Goal: Transaction & Acquisition: Purchase product/service

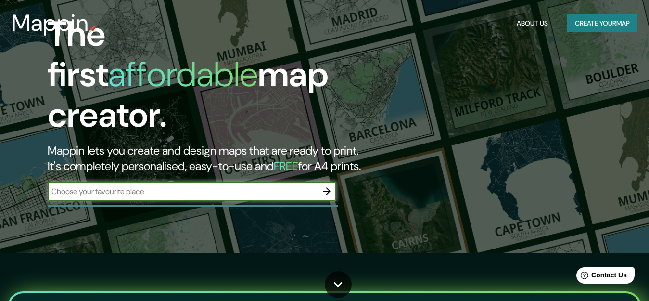
scroll to position [48, 0]
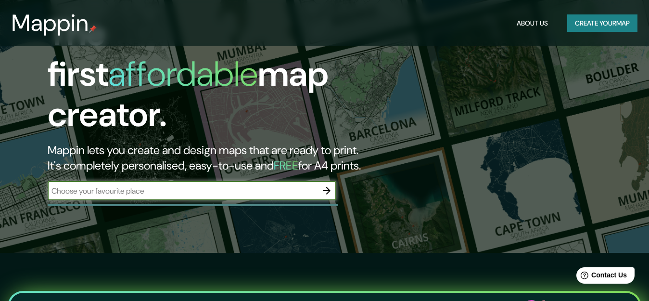
click at [66, 185] on input "text" at bounding box center [182, 190] width 269 height 11
type input "V"
type input "Povoa de Varzim"
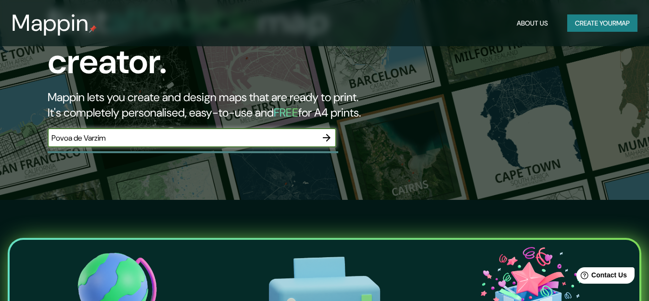
scroll to position [102, 0]
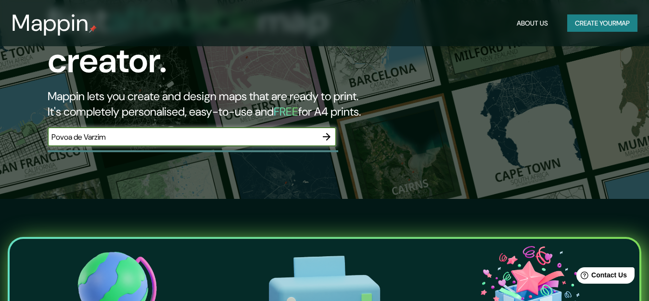
click at [331, 131] on icon "button" at bounding box center [327, 137] width 12 height 12
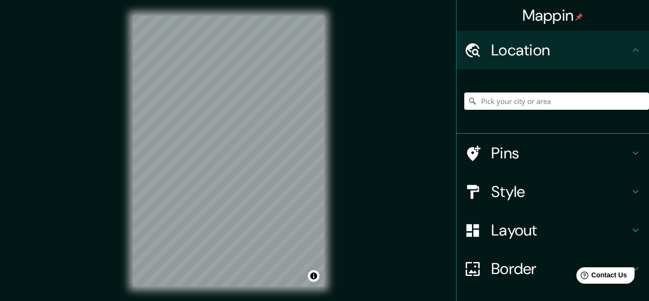
click at [521, 102] on input "Pick your city or area" at bounding box center [556, 100] width 185 height 17
click at [529, 102] on input "Póvoa de Varzim, Porto, Portugal" at bounding box center [556, 100] width 185 height 17
paste input "Avenida Infante Dom Henrique, 1020"
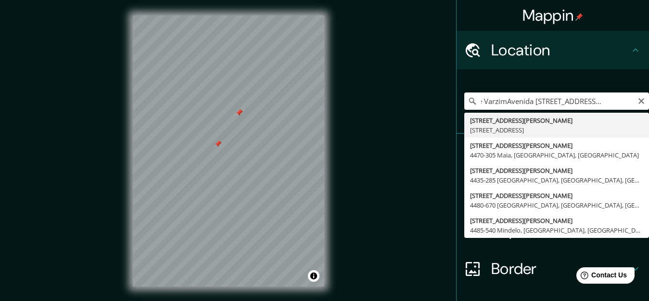
paste input "Avenida Infante Dom Henrique, 1020"
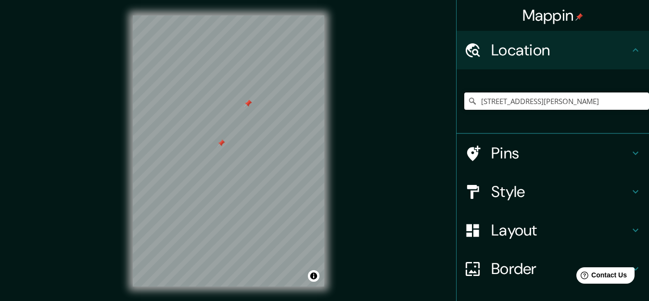
scroll to position [0, 0]
click at [268, 82] on div at bounding box center [270, 82] width 8 height 8
click at [630, 152] on icon at bounding box center [636, 153] width 12 height 12
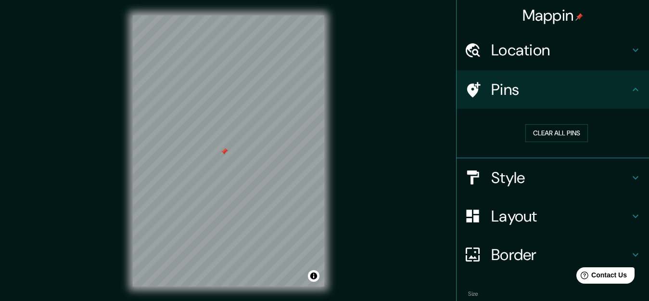
click at [506, 87] on h4 "Pins" at bounding box center [560, 89] width 139 height 19
click at [630, 96] on div "Pins" at bounding box center [553, 89] width 192 height 38
click at [621, 55] on h4 "Location" at bounding box center [560, 49] width 139 height 19
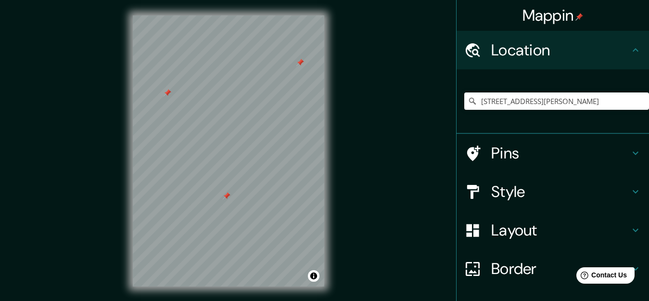
click at [630, 196] on icon at bounding box center [636, 192] width 12 height 12
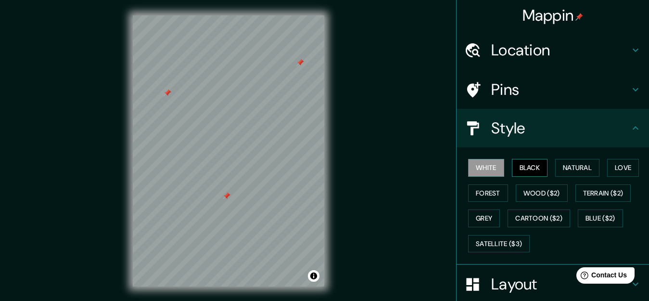
click at [521, 168] on button "Black" at bounding box center [530, 168] width 36 height 18
click at [490, 193] on button "Forest" at bounding box center [488, 193] width 40 height 18
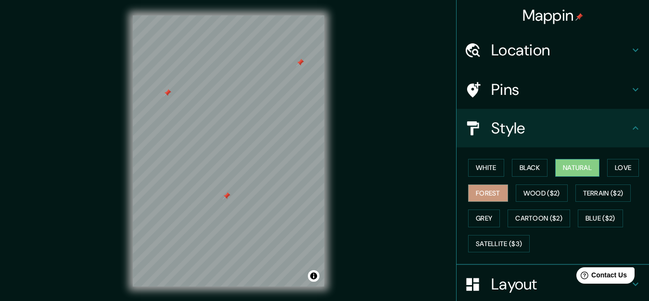
click at [577, 164] on button "Natural" at bounding box center [577, 168] width 44 height 18
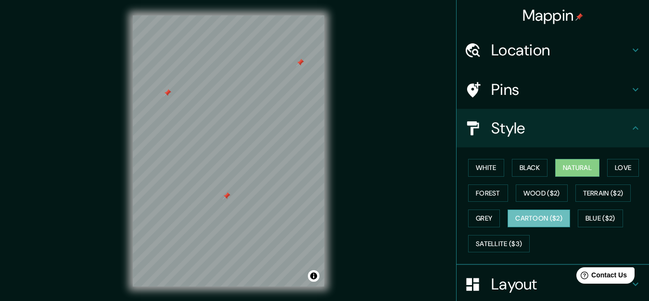
click at [538, 217] on button "Cartoon ($2)" at bounding box center [539, 218] width 63 height 18
click at [598, 219] on button "Blue ($2)" at bounding box center [600, 218] width 45 height 18
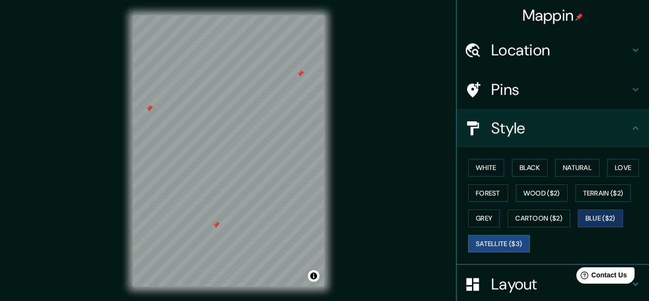
click at [510, 239] on button "Satellite ($3)" at bounding box center [499, 244] width 62 height 18
click at [595, 217] on button "Blue ($2)" at bounding box center [600, 218] width 45 height 18
click at [597, 217] on button "Blue ($2)" at bounding box center [600, 218] width 45 height 18
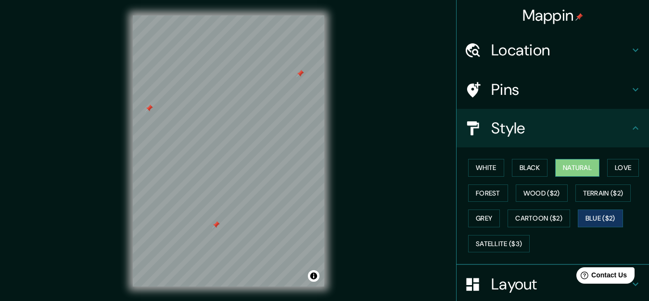
click at [577, 168] on button "Natural" at bounding box center [577, 168] width 44 height 18
click at [487, 197] on button "Forest" at bounding box center [488, 193] width 40 height 18
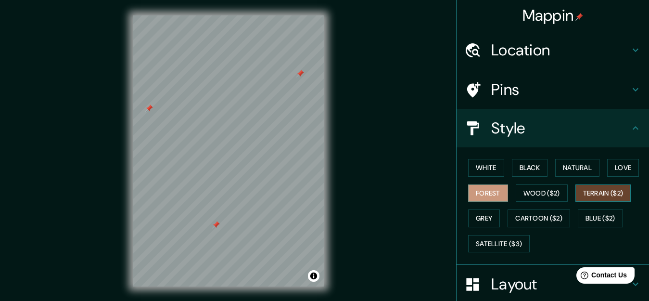
click at [598, 194] on button "Terrain ($2)" at bounding box center [603, 193] width 56 height 18
click at [595, 197] on button "Terrain ($2)" at bounding box center [603, 193] width 56 height 18
click at [481, 220] on button "Grey" at bounding box center [484, 218] width 32 height 18
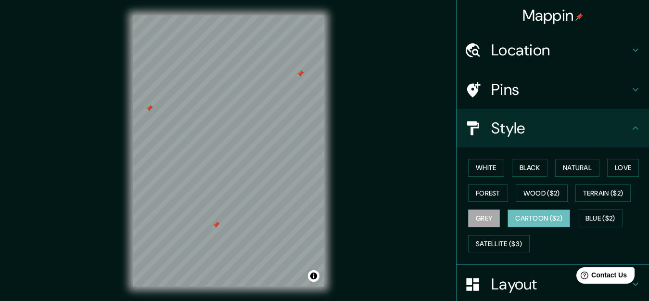
click at [536, 221] on button "Cartoon ($2)" at bounding box center [539, 218] width 63 height 18
click at [633, 89] on icon at bounding box center [636, 89] width 6 height 3
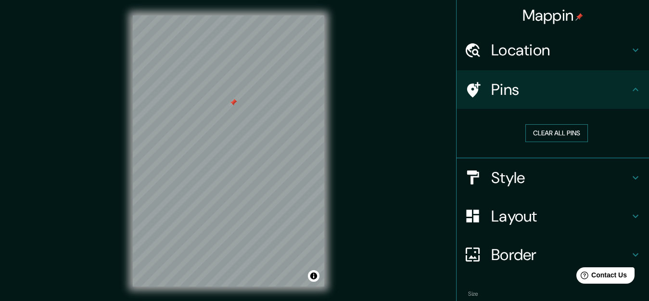
click at [557, 130] on button "Clear all pins" at bounding box center [556, 133] width 63 height 18
click at [630, 45] on icon at bounding box center [636, 50] width 12 height 12
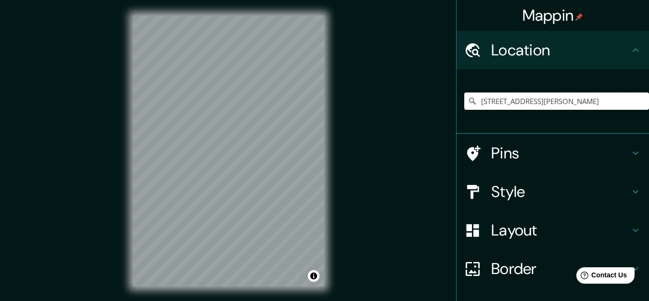
click at [562, 97] on input "Avenida Infante Dom Henrique 1020, 4480-670 Vila do Conde, Porto, Portugal" at bounding box center [556, 100] width 185 height 17
click at [557, 102] on input "Avenida Infante Dom Henrique 1020, 4480-670 Vila do Conde, Porto, Portugal" at bounding box center [556, 100] width 185 height 17
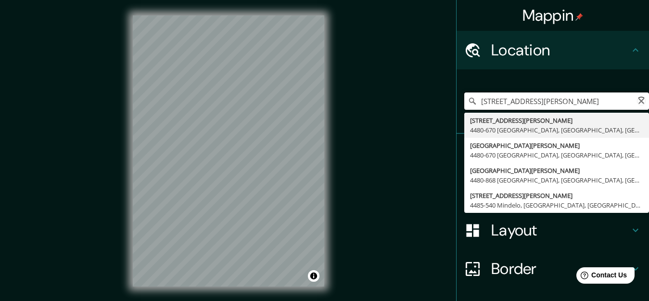
paste input ", 1020"
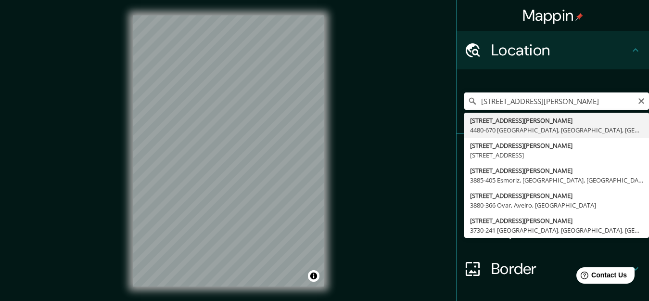
type input "Avenida Infante Dom Henrique 1020, 4480-670 Vila do Conde, Porto, Portugal"
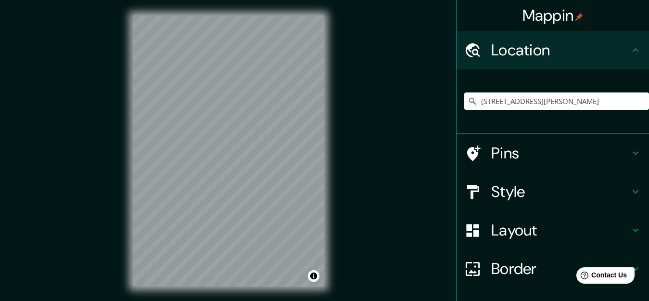
click at [630, 232] on icon at bounding box center [636, 230] width 12 height 12
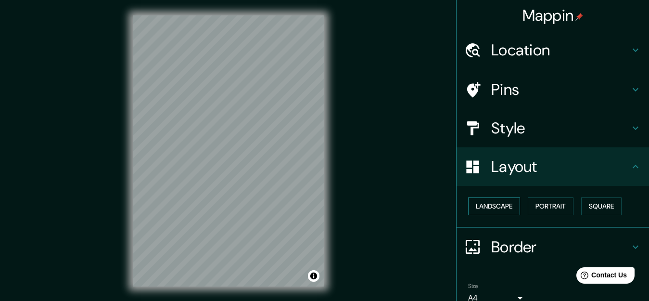
click at [494, 207] on button "Landscape" at bounding box center [494, 206] width 52 height 18
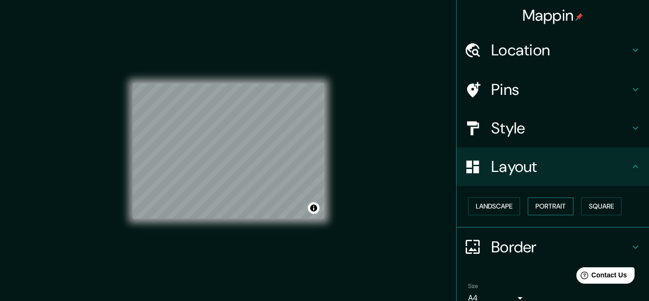
click at [547, 203] on button "Portrait" at bounding box center [551, 206] width 46 height 18
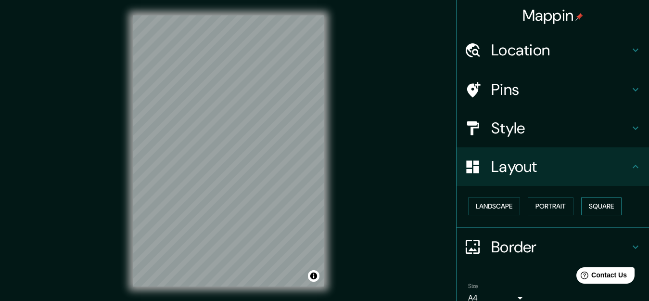
click at [597, 203] on button "Square" at bounding box center [601, 206] width 40 height 18
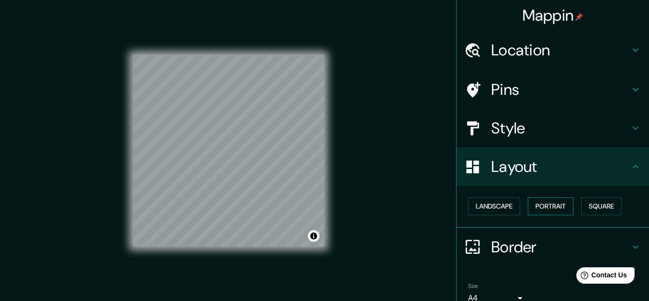
click at [546, 209] on button "Portrait" at bounding box center [551, 206] width 46 height 18
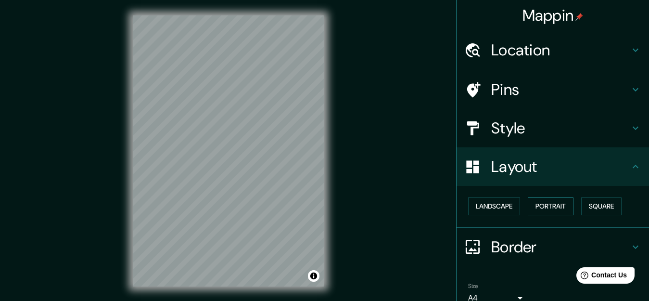
click at [547, 208] on button "Portrait" at bounding box center [551, 206] width 46 height 18
click at [630, 166] on icon at bounding box center [636, 167] width 12 height 12
click at [630, 161] on icon at bounding box center [636, 167] width 12 height 12
click at [633, 162] on div "Layout" at bounding box center [553, 166] width 192 height 38
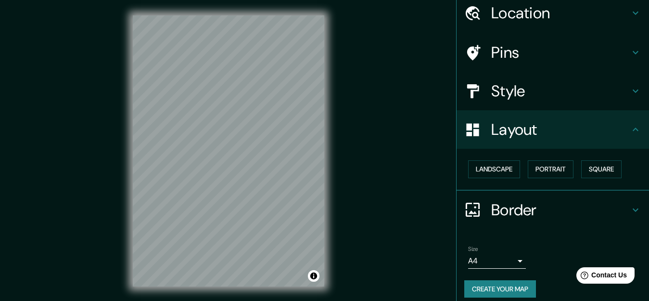
scroll to position [45, 0]
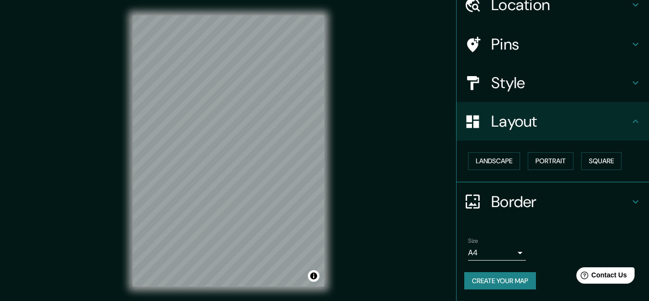
click at [631, 203] on icon at bounding box center [636, 202] width 12 height 12
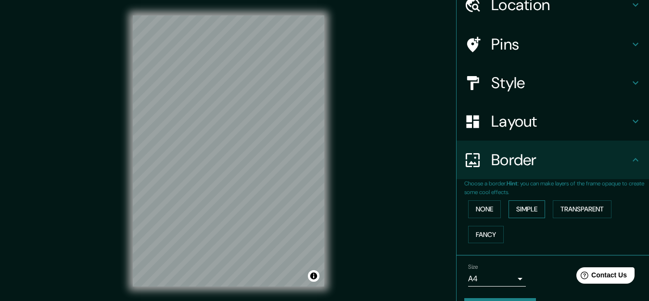
click at [527, 209] on button "Simple" at bounding box center [527, 209] width 37 height 18
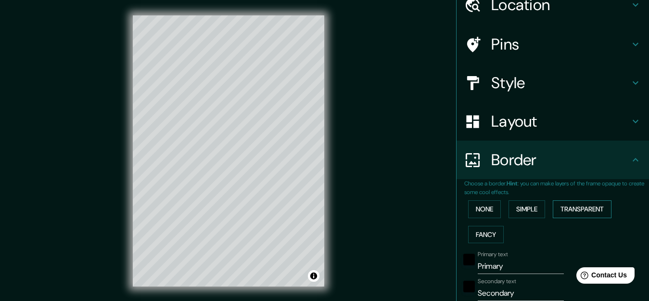
click at [583, 206] on button "Transparent" at bounding box center [582, 209] width 59 height 18
click at [484, 234] on button "Fancy" at bounding box center [486, 235] width 36 height 18
click at [480, 212] on button "None" at bounding box center [484, 209] width 33 height 18
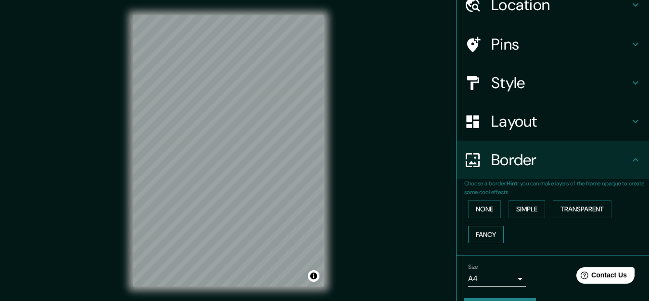
click at [479, 233] on button "Fancy" at bounding box center [486, 235] width 36 height 18
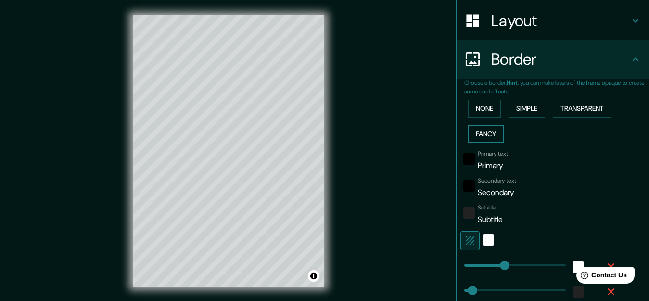
scroll to position [160, 0]
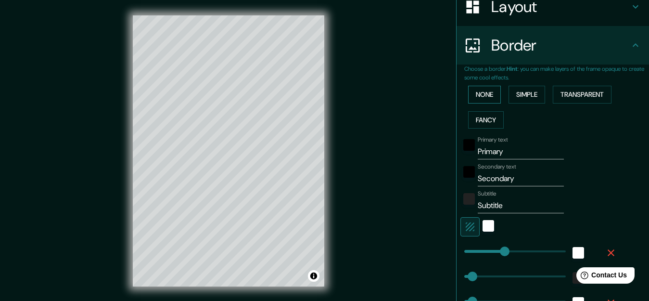
click at [484, 94] on button "None" at bounding box center [484, 95] width 33 height 18
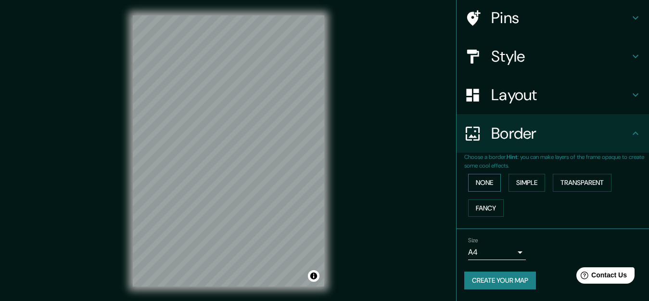
scroll to position [72, 0]
click at [509, 254] on body "Mappin Location Avenida Infante Dom Henrique 1020, 4480-670 Vila do Conde, Port…" at bounding box center [324, 150] width 649 height 301
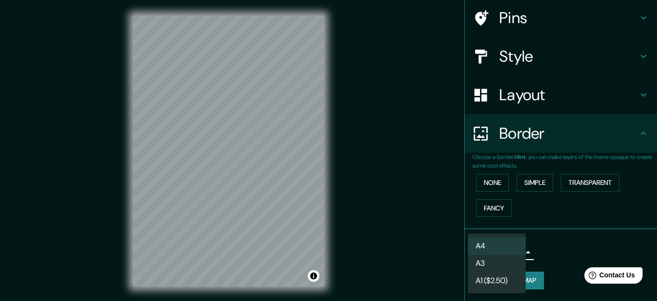
click at [502, 264] on li "A3" at bounding box center [497, 262] width 58 height 17
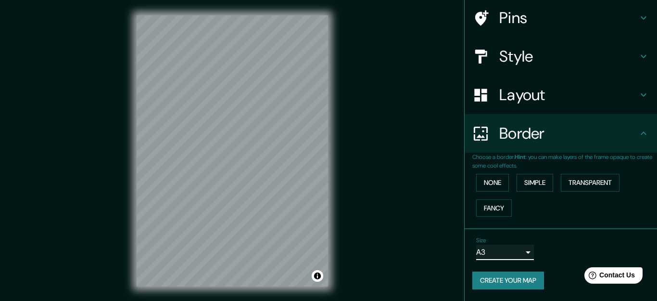
type input "a4"
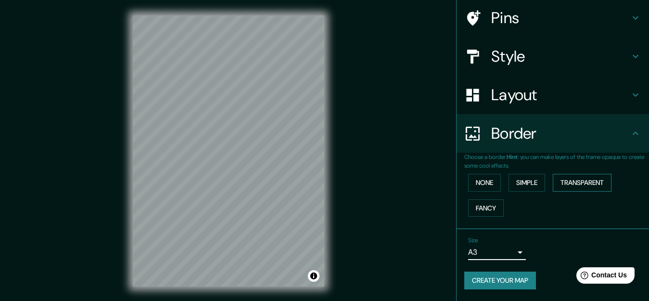
click at [574, 179] on button "Transparent" at bounding box center [582, 183] width 59 height 18
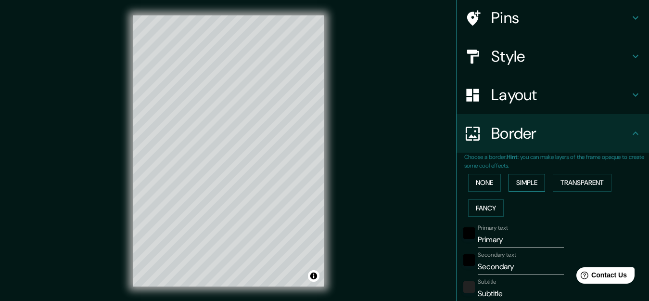
click at [531, 181] on button "Simple" at bounding box center [527, 183] width 37 height 18
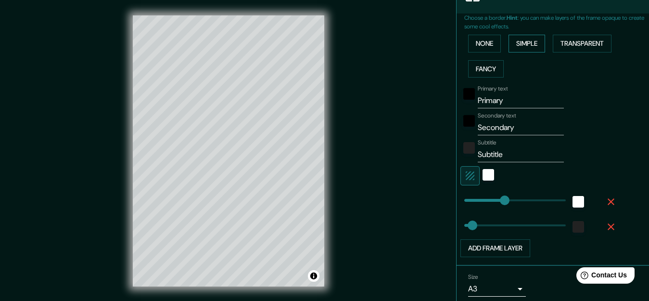
scroll to position [216, 0]
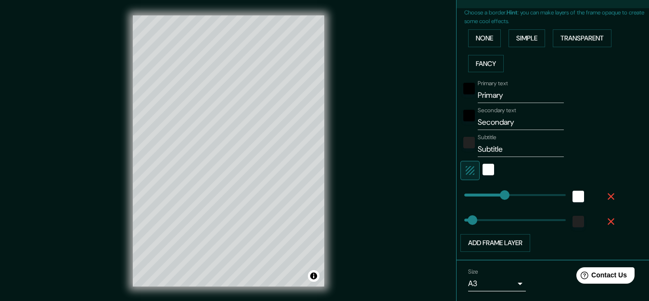
click at [526, 95] on input "Primary" at bounding box center [521, 95] width 86 height 15
paste input "Avenida Infan"
type input "Avenida Infan"
type input "159"
type input "32"
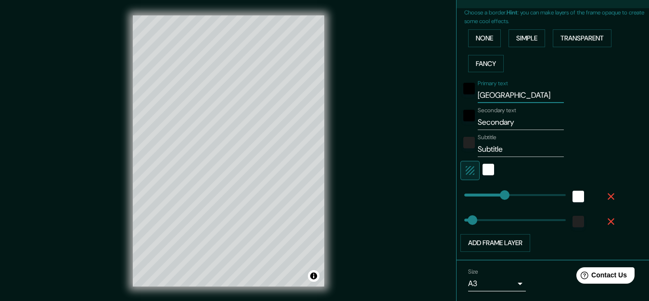
type input "P"
type input "159"
type input "32"
type input "Po"
type input "159"
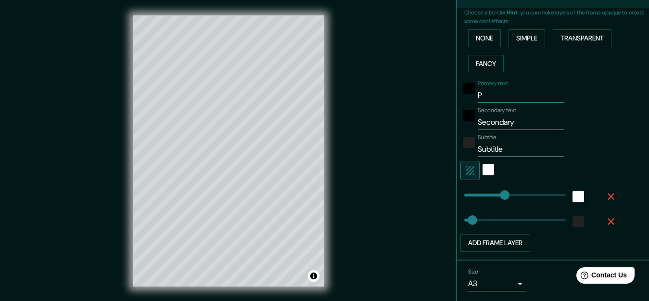
type input "32"
type input "Pov"
type input "159"
type input "32"
type input "Povo"
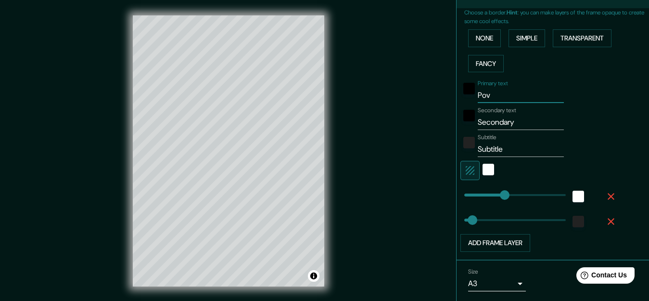
type input "159"
type input "32"
type input "Povoa"
type input "159"
type input "32"
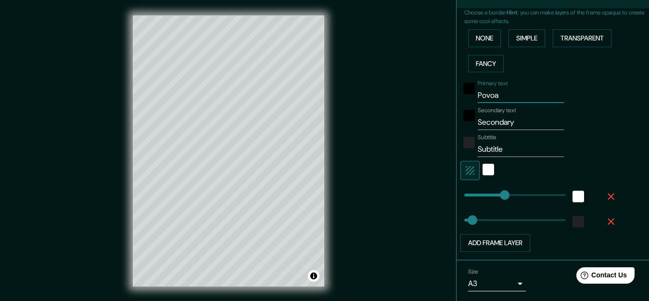
type input "Povoa"
type input "159"
type input "32"
type input "Povoa d"
type input "159"
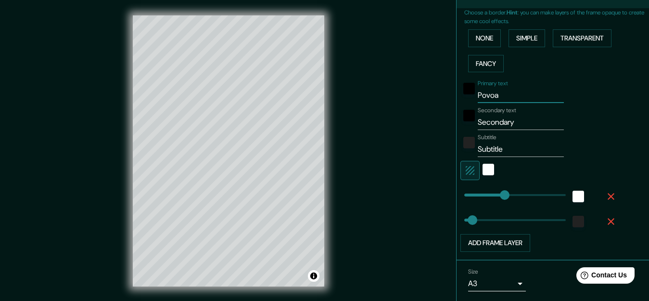
type input "32"
type input "Povoa de"
type input "159"
type input "32"
type input "Povoa de"
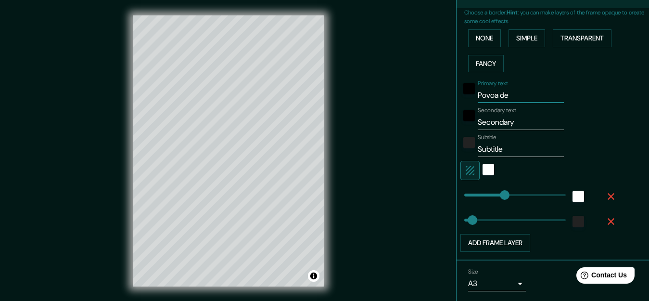
type input "159"
type input "32"
type input "Povoa de V"
type input "159"
type input "32"
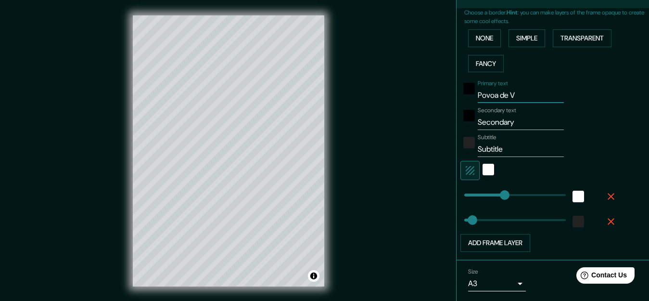
type input "Povoa de Va"
type input "159"
type input "32"
type input "Povoa de Var"
type input "159"
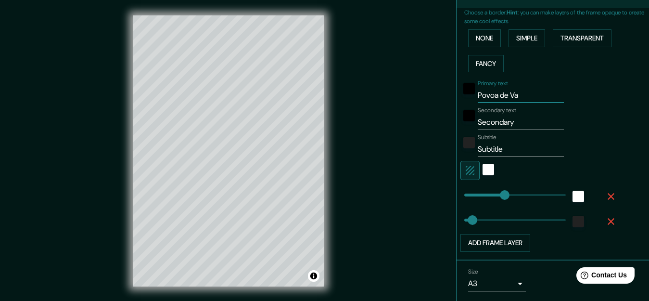
type input "32"
type input "Povoa de Varz"
type input "159"
type input "32"
type input "Povoa de Var"
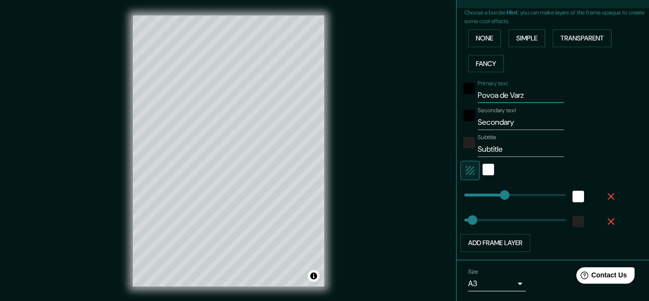
type input "159"
type input "32"
type input "P"
type input "159"
type input "32"
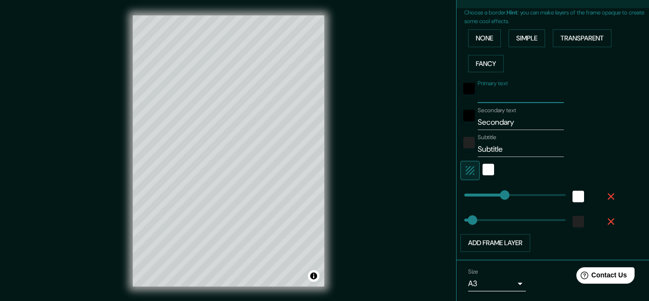
type input "P"
type input "159"
type input "32"
type input "Po"
type input "159"
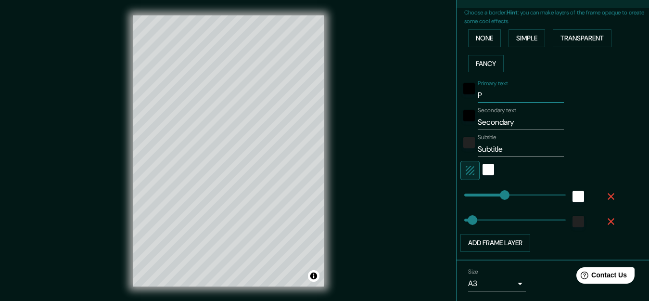
type input "32"
type input "Por"
type input "159"
type input "32"
type input "Port"
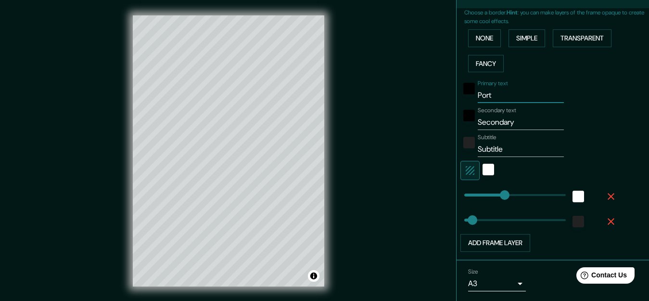
type input "159"
type input "32"
type input "Portu"
type input "159"
type input "32"
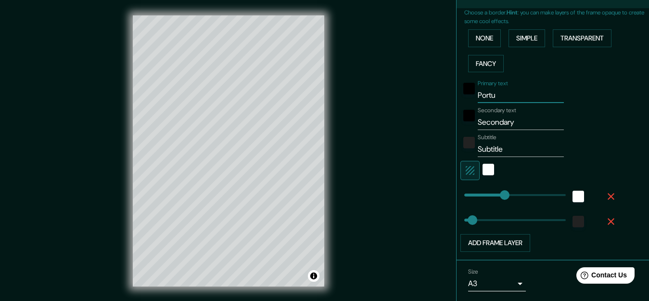
type input "Portug"
type input "159"
type input "32"
type input "Portuga"
type input "159"
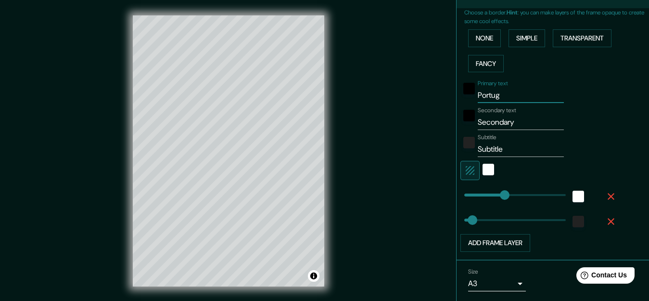
type input "32"
type input "Portugal"
type input "159"
type input "32"
type input "Portugal"
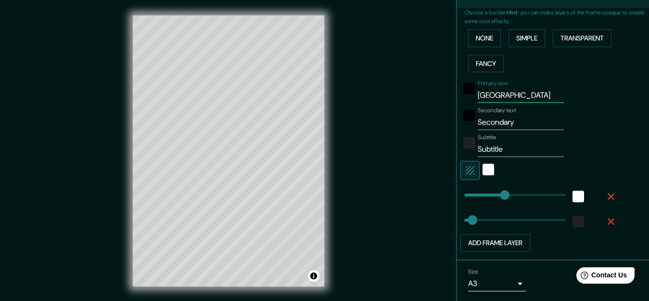
click at [515, 123] on input "Secondary" at bounding box center [521, 121] width 86 height 15
type input "P"
type input "159"
type input "32"
type input "Pp"
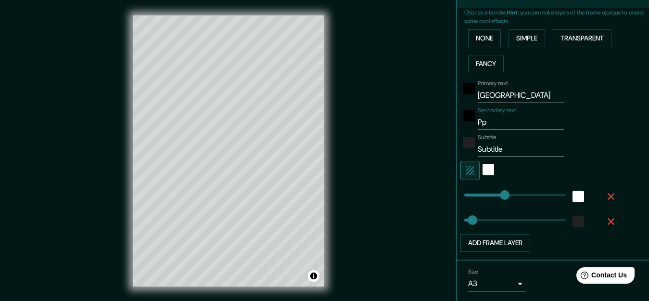
type input "159"
type input "32"
type input "P"
type input "159"
type input "32"
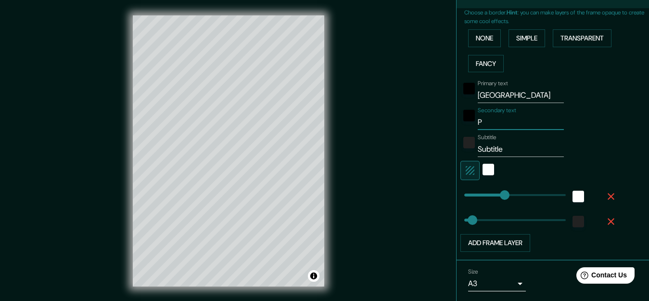
type input "Pó"
type input "159"
type input "32"
type input "Póv"
type input "159"
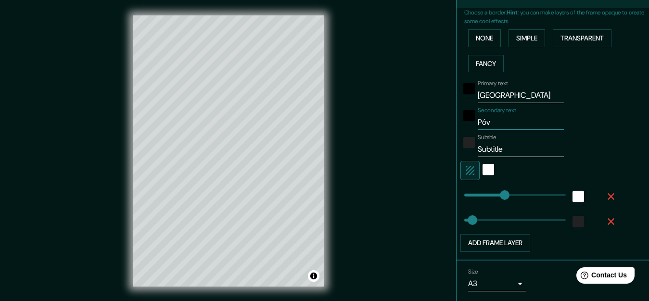
type input "32"
type input "Póvo"
type input "159"
type input "32"
type input "Póvoa"
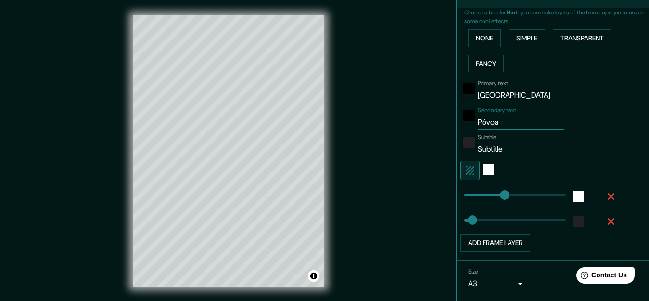
type input "159"
type input "32"
type input "Póvoa"
type input "159"
type input "32"
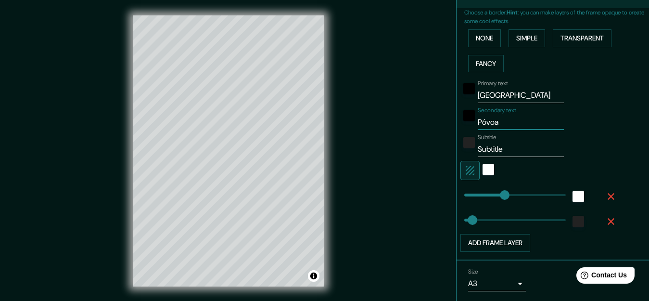
type input "Póvoa d"
type input "159"
type input "32"
type input "Póvoa de"
type input "159"
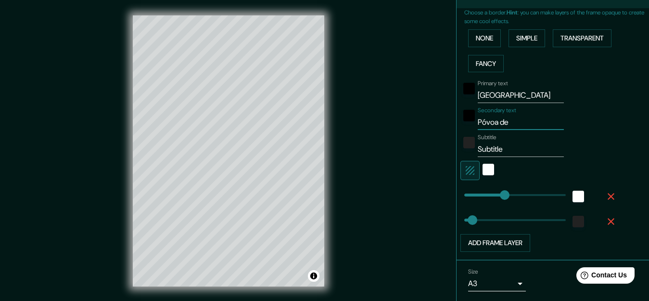
type input "32"
type input "Póvoa de"
type input "159"
type input "32"
type input "Póvoa de V"
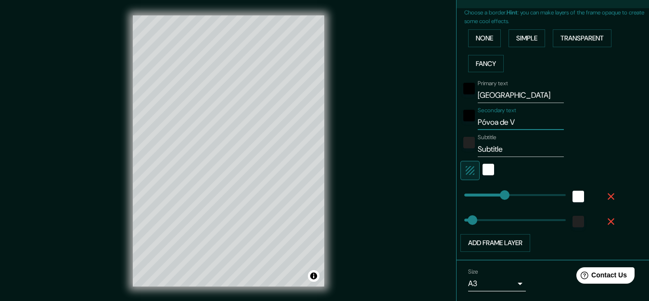
type input "159"
type input "32"
type input "Póvoa de Va"
type input "159"
type input "32"
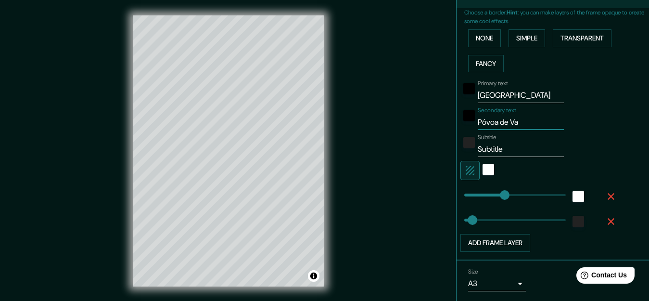
type input "Póvoa de Var"
type input "159"
type input "32"
type input "Póvoa de Varz"
type input "159"
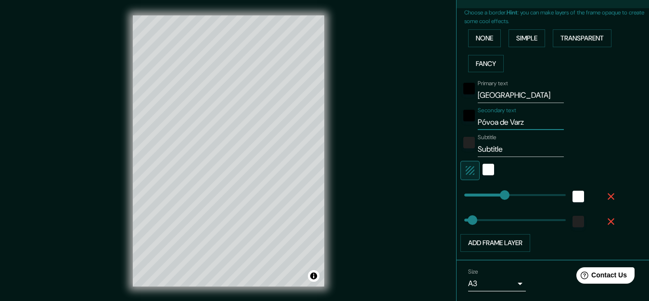
type input "32"
type input "Póvoa de Varzi"
type input "159"
type input "32"
type input "Póvoa de Varzim"
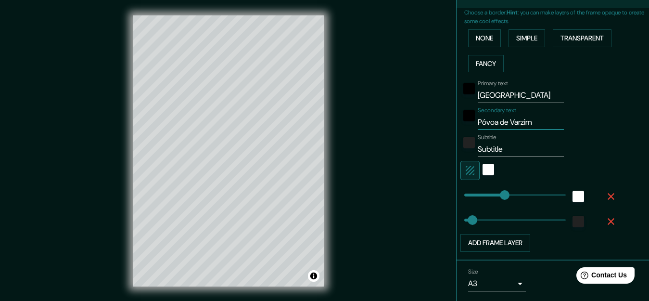
type input "159"
type input "32"
type input "Póvoa de Varzim"
click at [510, 152] on input "Subtitle" at bounding box center [521, 148] width 86 height 15
type input "159"
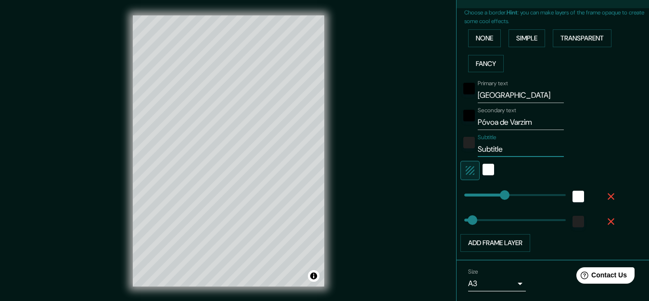
type input "32"
type input "P"
type input "159"
type input "32"
type input "Po"
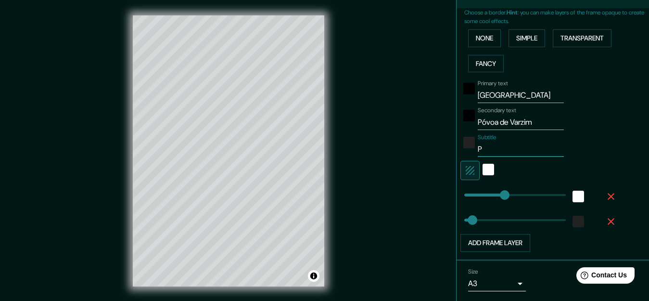
type input "159"
type input "32"
type input "Por"
type input "159"
type input "32"
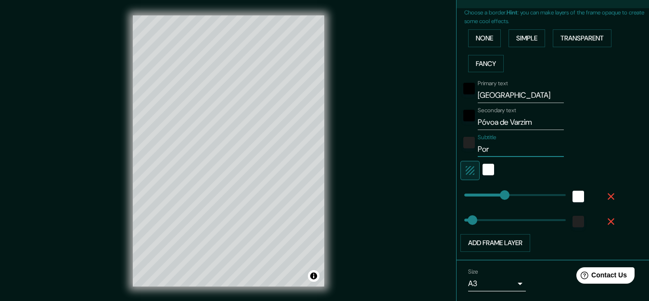
type input "Port"
type input "159"
type input "32"
type input "Porto"
type input "159"
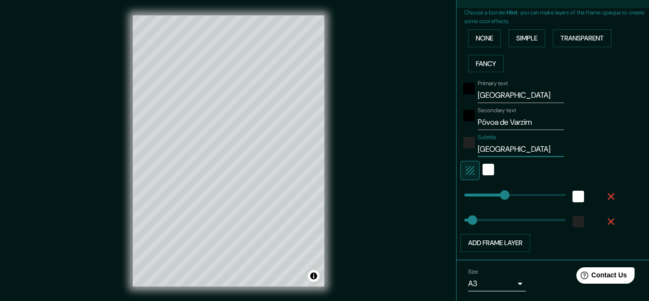
type input "32"
type input "Porto"
click at [483, 175] on div "white" at bounding box center [489, 170] width 12 height 12
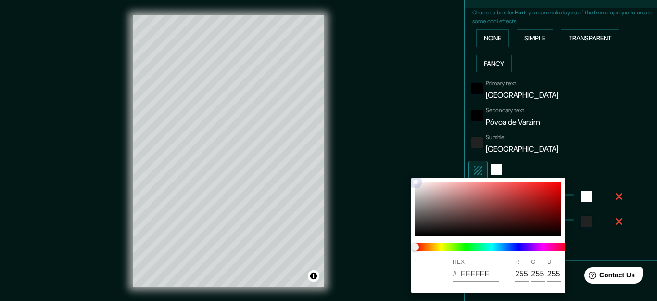
click at [553, 190] on div at bounding box center [488, 208] width 146 height 54
type input "159"
type input "32"
type input "D80B0B"
type input "216"
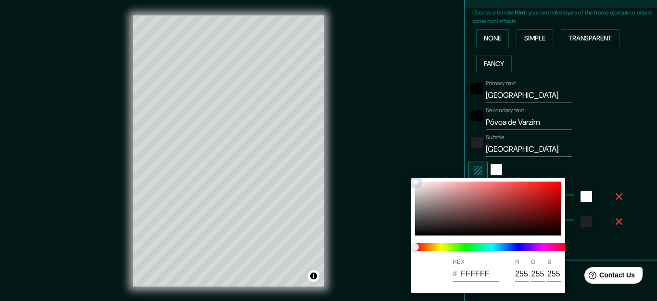
type input "11"
type input "159"
type input "32"
type input "FFFFFF"
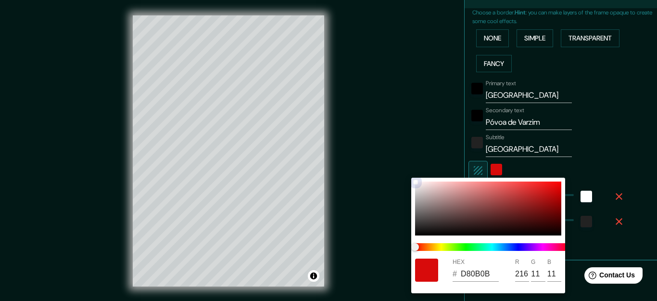
type input "255"
click at [605, 164] on div at bounding box center [328, 150] width 657 height 301
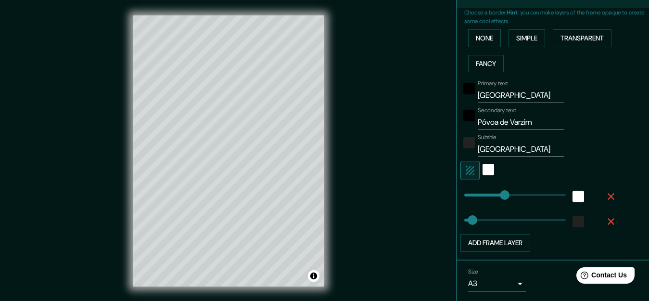
click at [608, 198] on icon "button" at bounding box center [611, 196] width 7 height 7
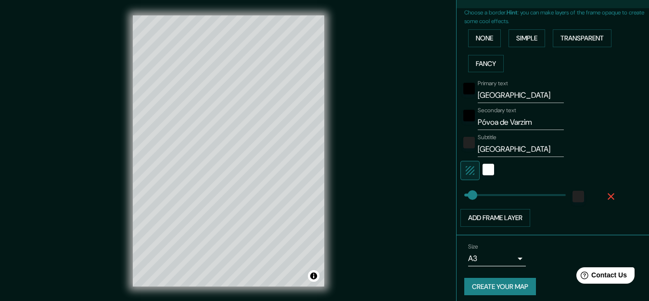
click at [605, 197] on icon "button" at bounding box center [611, 197] width 12 height 12
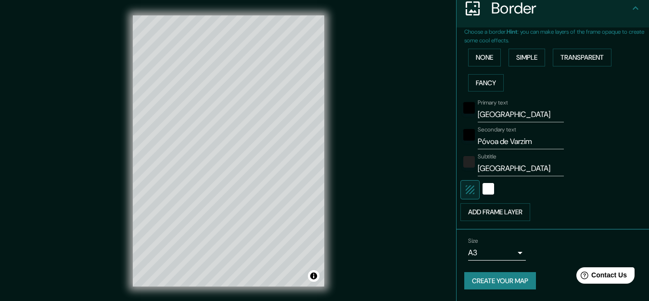
scroll to position [197, 0]
click at [479, 58] on button "None" at bounding box center [484, 58] width 33 height 18
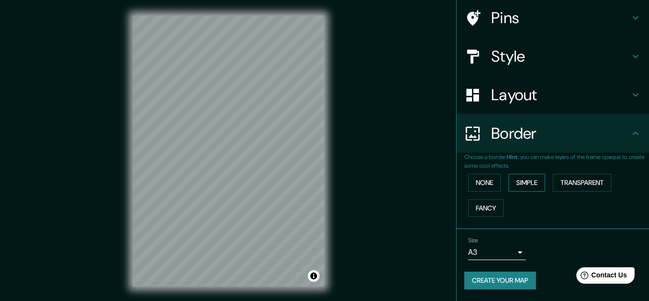
click at [522, 183] on button "Simple" at bounding box center [527, 183] width 37 height 18
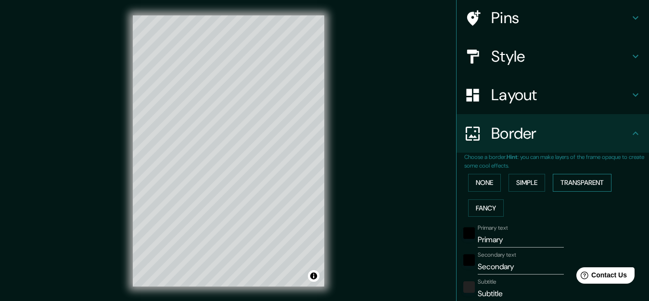
click at [583, 182] on button "Transparent" at bounding box center [582, 183] width 59 height 18
click at [479, 208] on button "Fancy" at bounding box center [486, 208] width 36 height 18
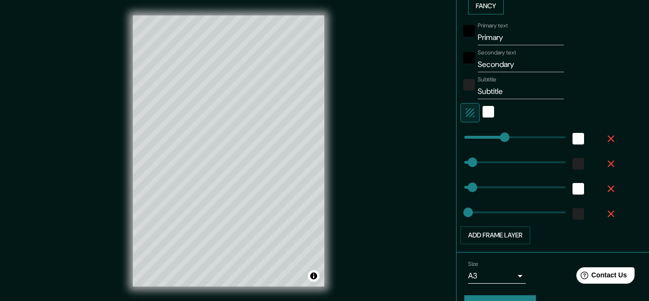
scroll to position [297, 0]
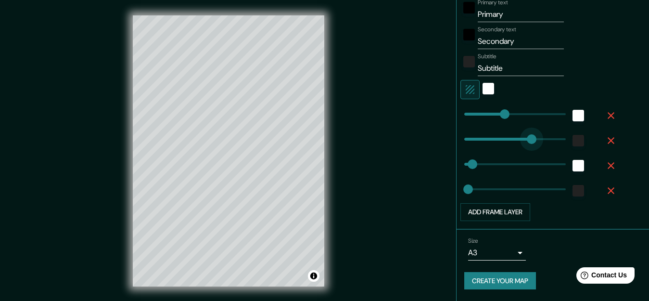
type input "268"
type input "159"
type input "32"
type input "16"
type input "123"
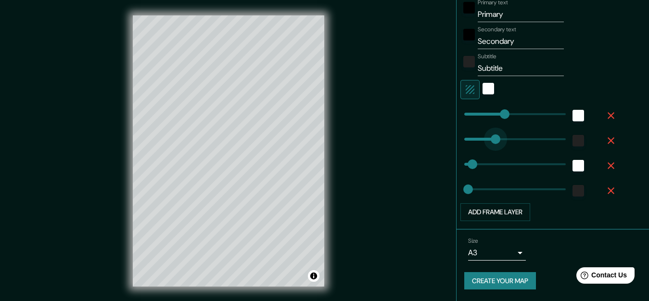
type input "159"
type input "32"
type input "16"
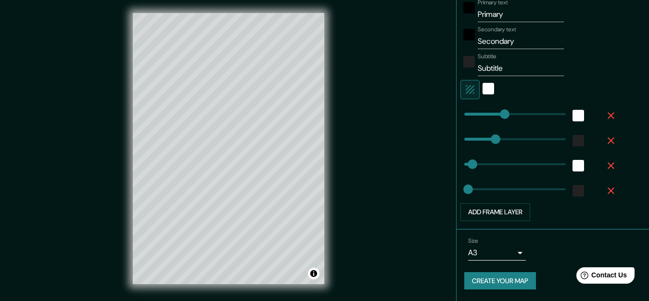
scroll to position [0, 0]
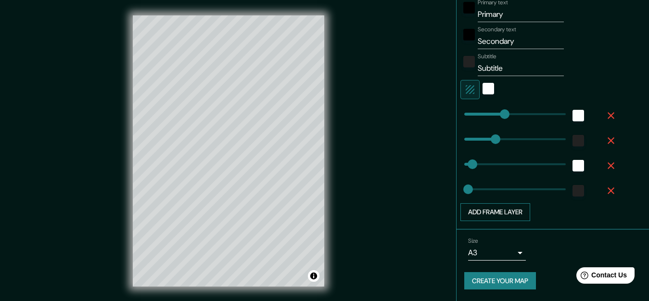
click at [512, 210] on button "Add frame layer" at bounding box center [495, 212] width 70 height 18
type input "159"
type input "32"
type input "16"
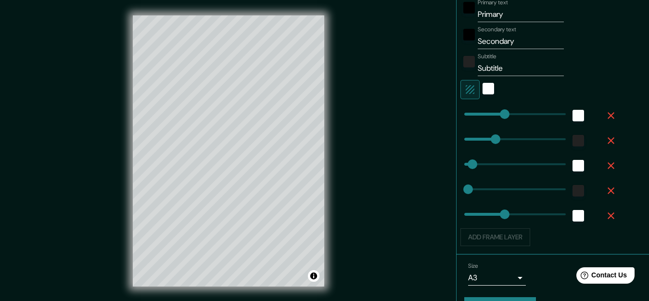
click at [605, 218] on icon "button" at bounding box center [611, 216] width 12 height 12
type input "159"
type input "32"
type input "16"
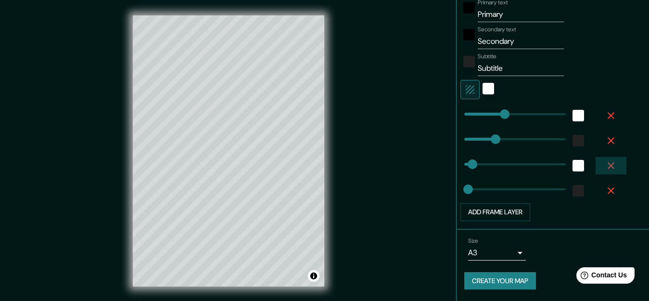
click at [606, 170] on icon "button" at bounding box center [611, 166] width 12 height 12
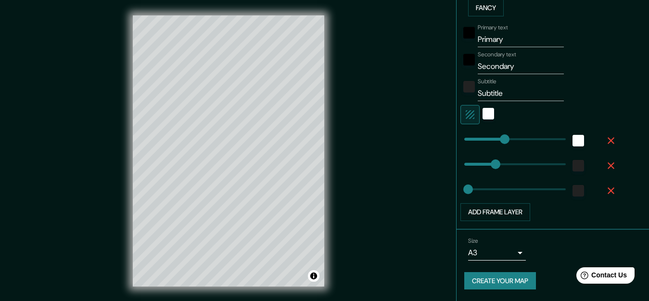
scroll to position [272, 0]
click at [604, 197] on button "button" at bounding box center [611, 190] width 31 height 17
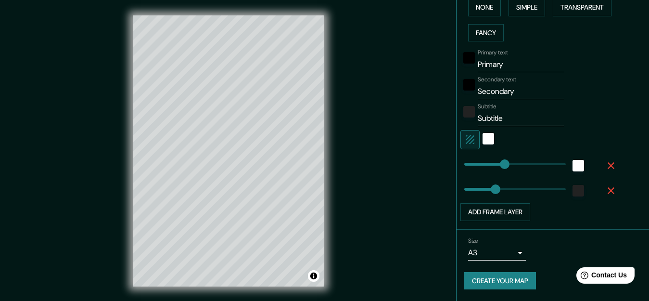
scroll to position [247, 0]
type input "121"
click at [464, 141] on icon "button" at bounding box center [470, 140] width 12 height 12
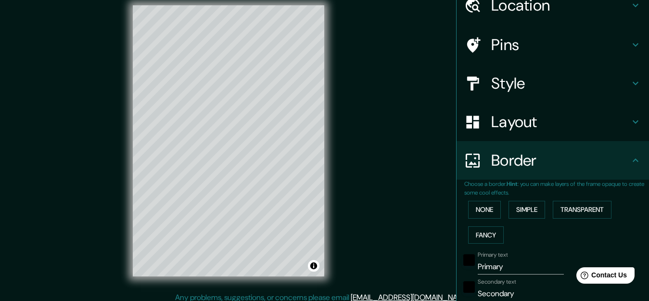
scroll to position [0, 0]
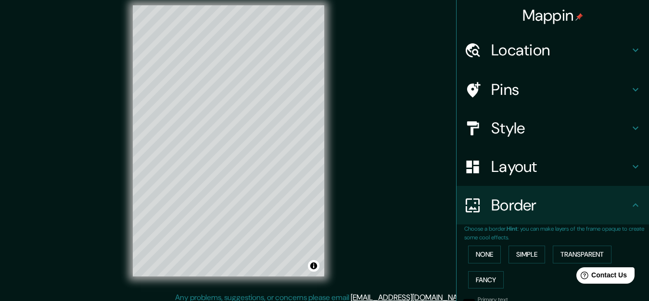
type button "1"
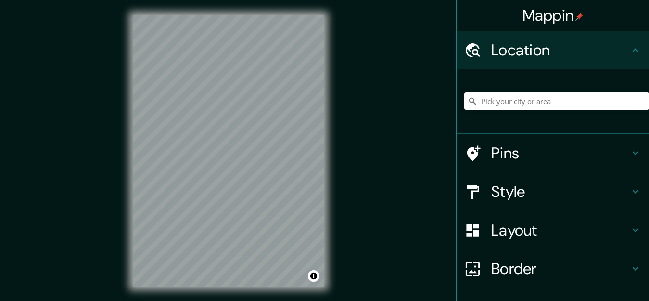
click at [545, 102] on input "Pick your city or area" at bounding box center [556, 100] width 185 height 17
paste input "R. [STREET_ADDRESS]"
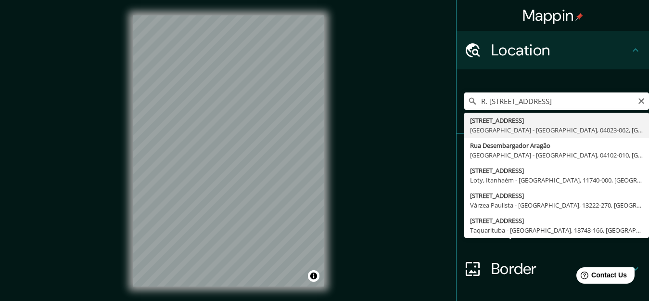
type input "[STREET_ADDRESS]"
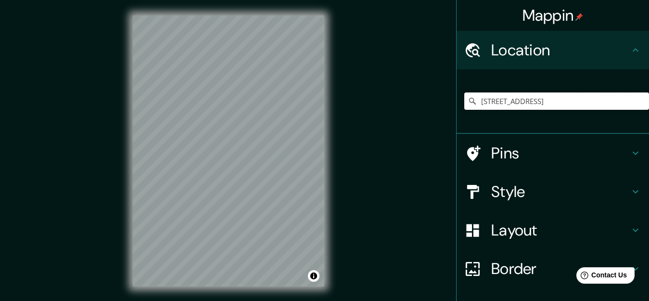
scroll to position [0, 0]
click at [586, 193] on h4 "Style" at bounding box center [560, 191] width 139 height 19
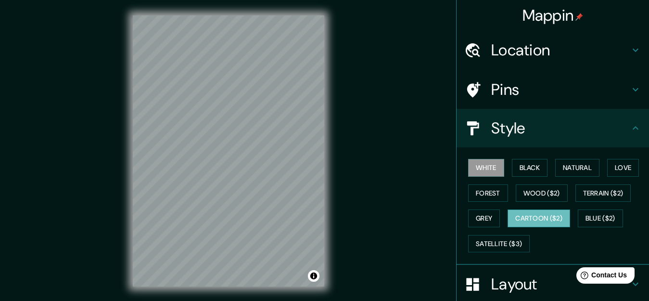
click at [547, 219] on button "Cartoon ($2)" at bounding box center [539, 218] width 63 height 18
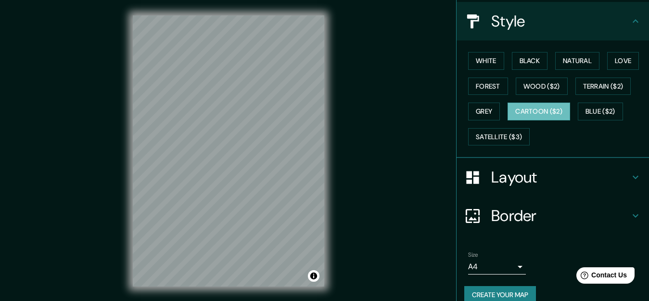
click at [630, 176] on icon at bounding box center [636, 177] width 12 height 12
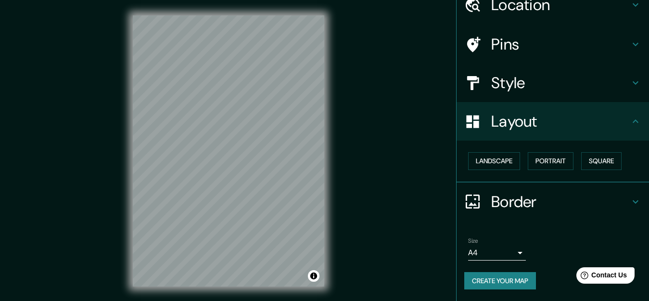
scroll to position [45, 0]
click at [500, 160] on button "Landscape" at bounding box center [494, 161] width 52 height 18
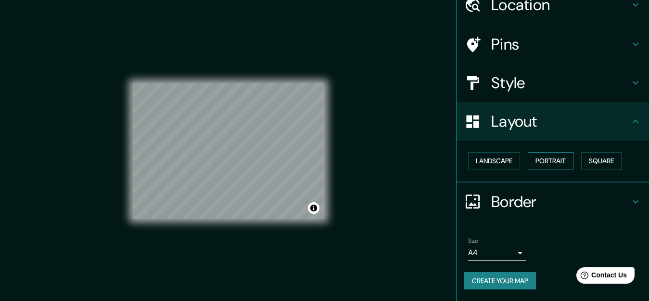
click at [546, 165] on button "Portrait" at bounding box center [551, 161] width 46 height 18
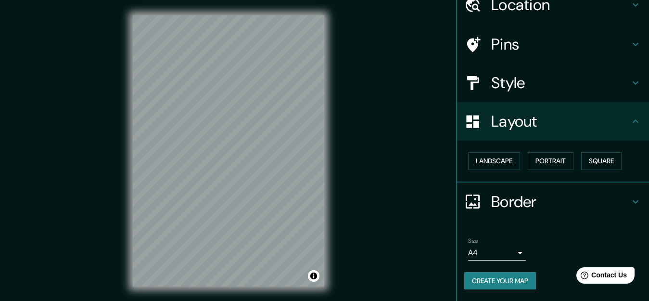
click at [630, 197] on icon at bounding box center [636, 202] width 12 height 12
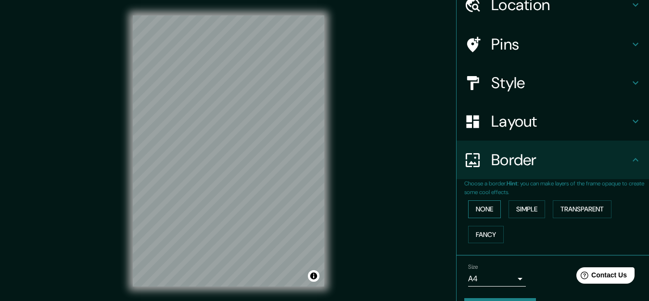
click at [482, 205] on button "None" at bounding box center [484, 209] width 33 height 18
click at [520, 209] on button "Simple" at bounding box center [527, 209] width 37 height 18
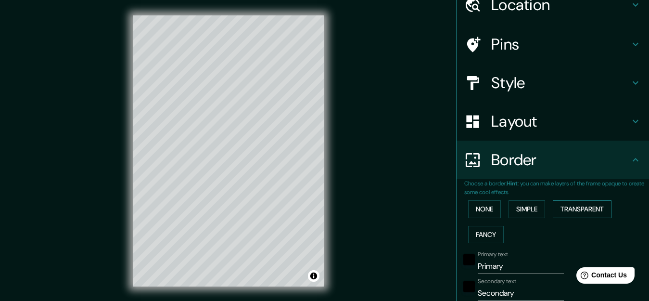
click at [568, 211] on button "Transparent" at bounding box center [582, 209] width 59 height 18
click at [484, 235] on button "Fancy" at bounding box center [486, 235] width 36 height 18
click at [576, 209] on button "Transparent" at bounding box center [582, 209] width 59 height 18
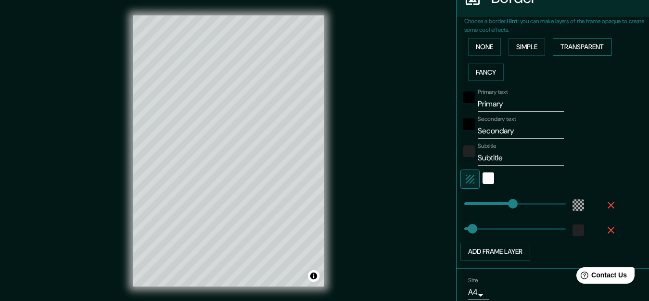
scroll to position [210, 0]
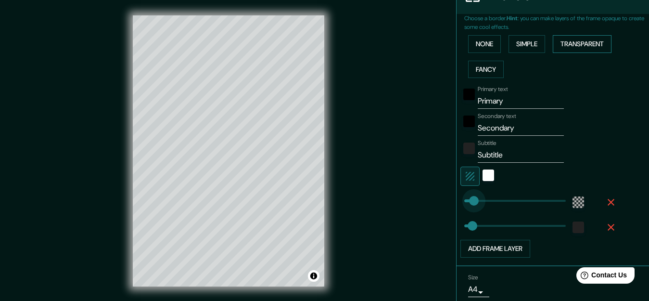
type input "0"
type input "32"
type input "51"
type input "268"
type input "0"
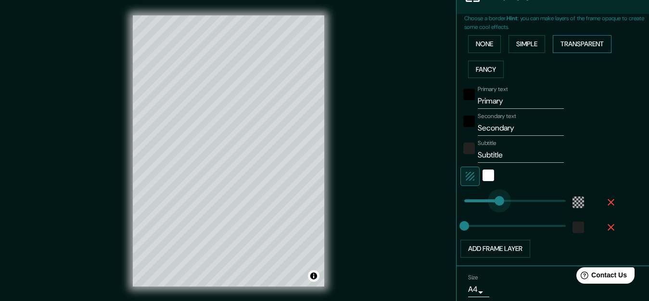
type input "151"
click at [483, 177] on div "white" at bounding box center [489, 175] width 12 height 12
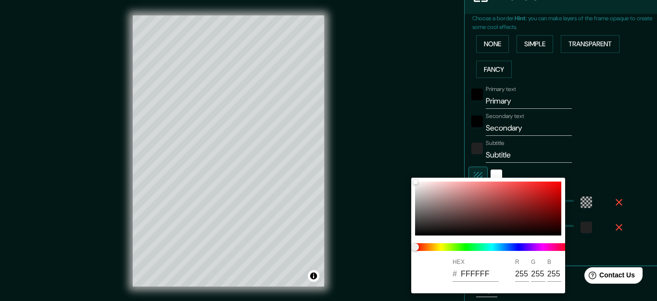
click at [606, 164] on div at bounding box center [328, 150] width 657 height 301
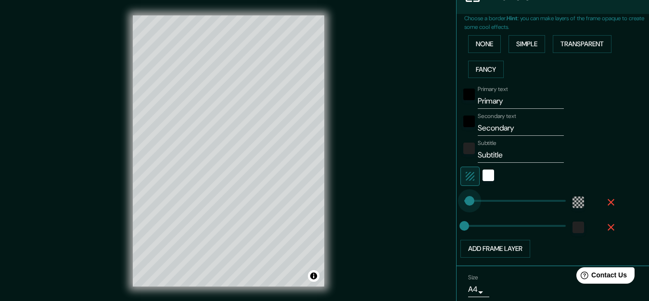
type input "2"
click at [483, 177] on div "white" at bounding box center [489, 175] width 12 height 12
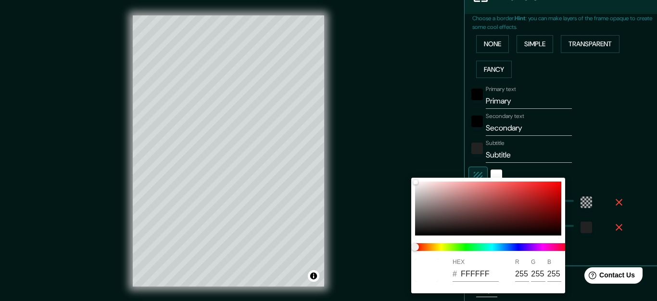
click at [598, 162] on div at bounding box center [328, 150] width 657 height 301
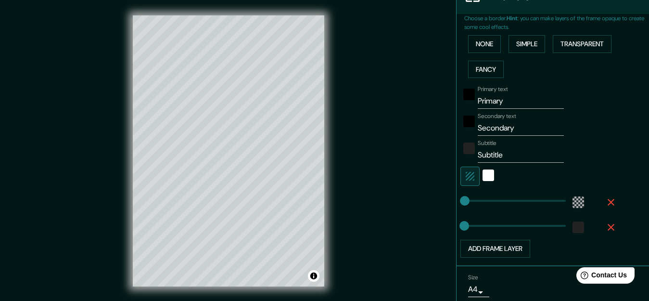
type input "55"
type input "8"
type input "53"
type input "38"
type input "55"
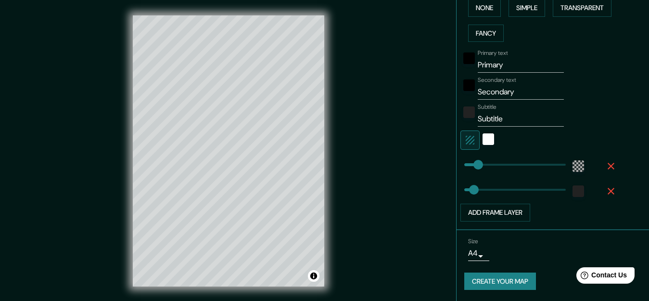
scroll to position [247, 0]
click at [473, 254] on body "Mappin Location [STREET_ADDRESS] Pins Style Layout Border Choose a border. Hint…" at bounding box center [324, 150] width 649 height 301
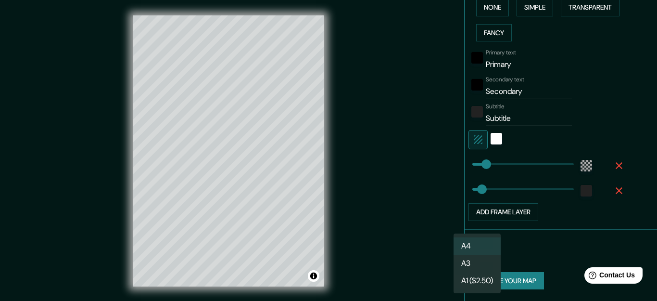
click at [484, 259] on li "A3" at bounding box center [477, 262] width 47 height 17
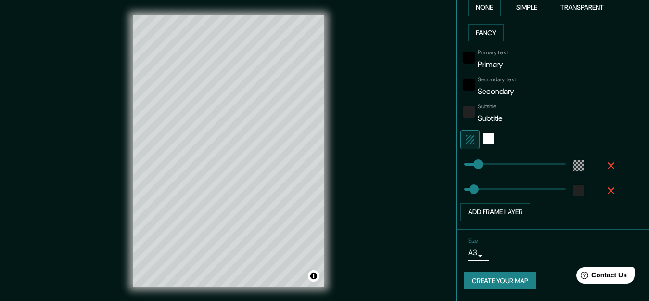
click at [471, 252] on body "Mappin Location [STREET_ADDRESS] Pins Style Layout Border Choose a border. Hint…" at bounding box center [324, 150] width 649 height 301
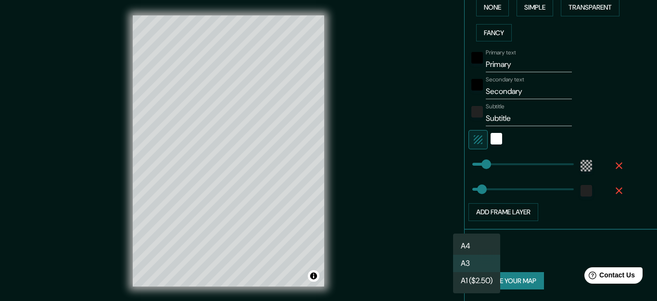
click at [491, 279] on li "A1 ($2.50)" at bounding box center [476, 280] width 47 height 17
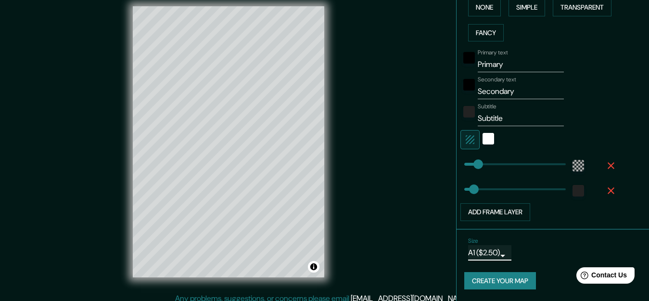
scroll to position [8, 0]
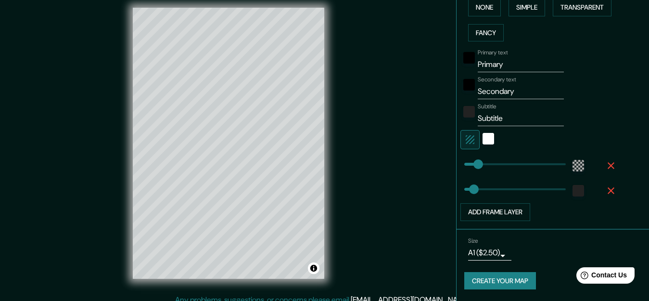
click at [498, 253] on body "Mappin Location [STREET_ADDRESS] Pins Style Layout Border Choose a border. Hint…" at bounding box center [324, 142] width 649 height 301
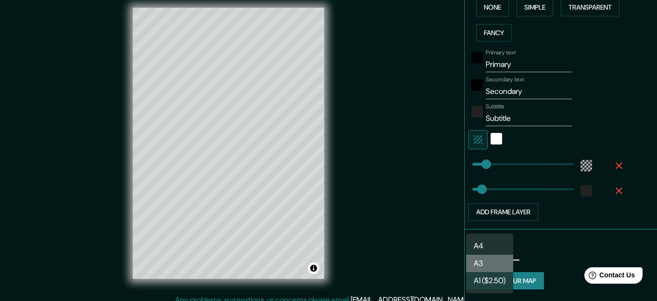
click at [497, 264] on li "A3" at bounding box center [489, 262] width 47 height 17
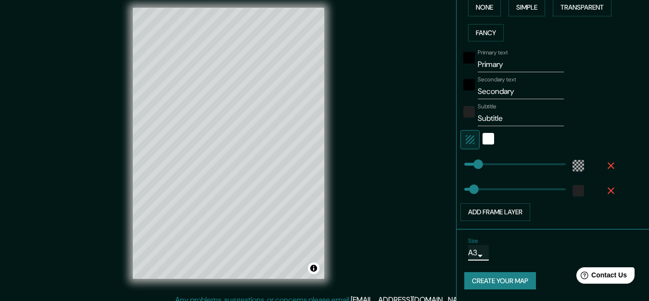
scroll to position [16, 0]
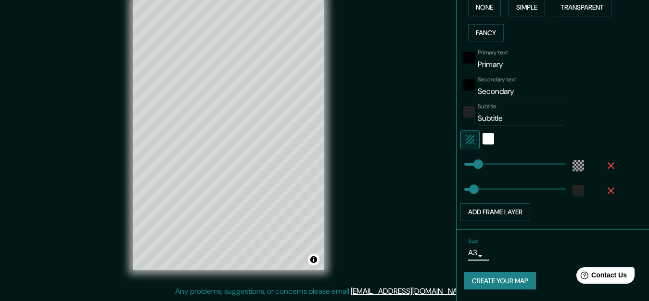
click at [516, 283] on button "Create your map" at bounding box center [500, 281] width 72 height 18
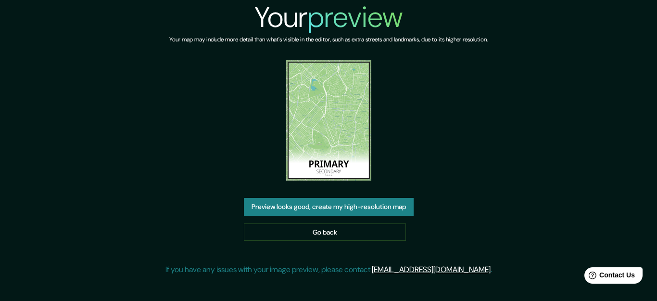
click at [401, 208] on button "Preview looks good, create my high-resolution map" at bounding box center [329, 207] width 170 height 18
